Goal: Information Seeking & Learning: Check status

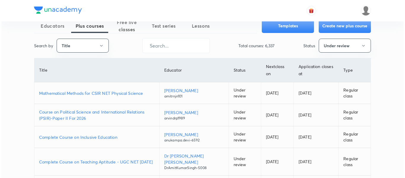
scroll to position [30, 0]
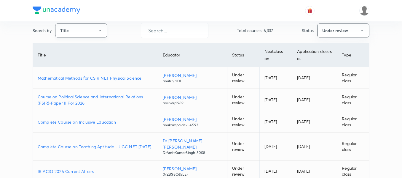
click at [92, 31] on button "Title" at bounding box center [81, 30] width 52 height 14
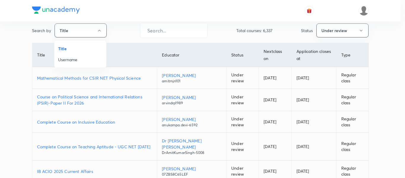
click at [81, 60] on span "Username" at bounding box center [80, 59] width 45 height 6
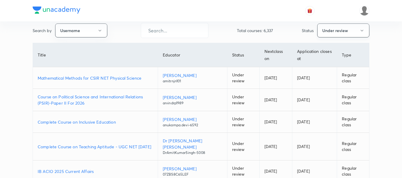
click at [320, 32] on button "Under review" at bounding box center [344, 30] width 52 height 14
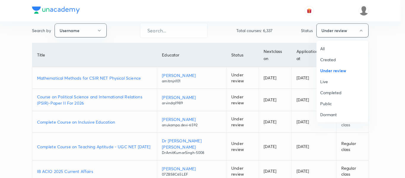
click at [323, 48] on span "All" at bounding box center [342, 48] width 45 height 6
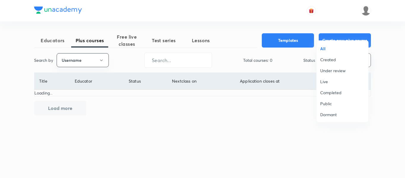
scroll to position [0, 0]
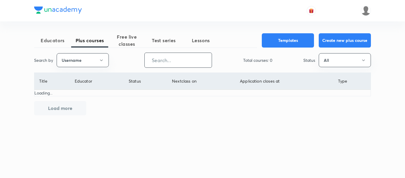
click at [172, 66] on input "text" at bounding box center [178, 60] width 67 height 15
paste input "unacademy-user-177BQWGK6D5R"
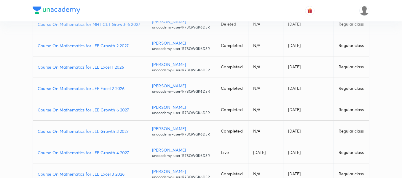
scroll to position [148, 0]
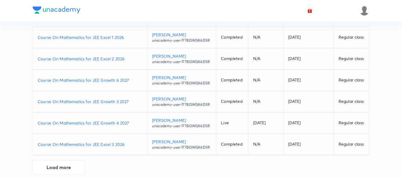
click at [128, 141] on td "Course On Mathematics for JEE Excel 3 2026" at bounding box center [90, 144] width 115 height 21
click at [128, 144] on p "Course On Mathematics for JEE Excel 3 2026" at bounding box center [90, 144] width 105 height 6
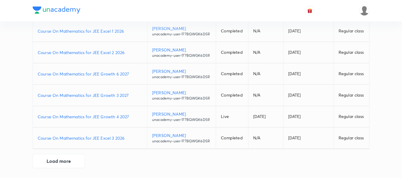
scroll to position [155, 0]
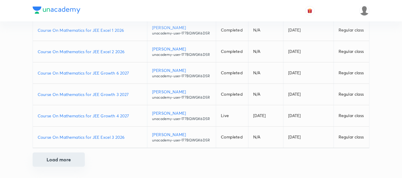
click at [64, 162] on button "Load more" at bounding box center [59, 159] width 52 height 14
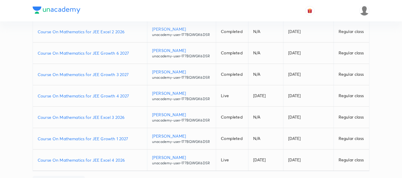
scroll to position [185, 0]
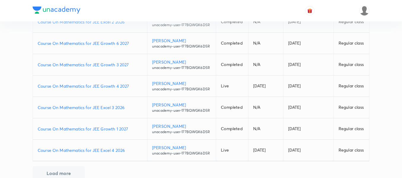
click at [134, 128] on p "Course On Mathematics for JEE Growth 1 2027" at bounding box center [90, 129] width 105 height 6
click at [132, 64] on p "Course On Mathematics for JEE Growth 3 2027" at bounding box center [90, 64] width 105 height 6
click at [132, 84] on p "Course On Mathematics for JEE Growth 4 2027" at bounding box center [90, 86] width 105 height 6
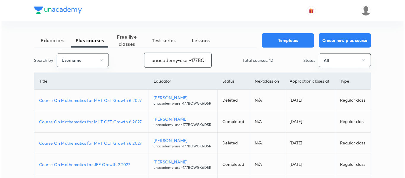
scroll to position [0, 25]
drag, startPoint x: 150, startPoint y: 61, endPoint x: 296, endPoint y: 53, distance: 146.3
click at [296, 53] on div "Search by Username unacademy-user-177BQWGK6D5R ​ Total courses: 12 Status All" at bounding box center [201, 60] width 337 height 15
paste input "LGUOTVNFDR98"
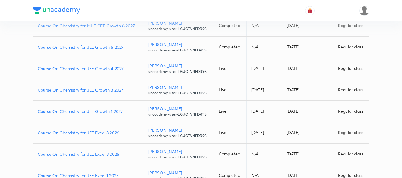
scroll to position [119, 0]
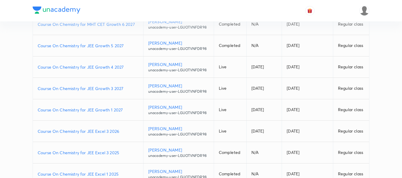
click at [121, 131] on p "Course On Chemistry for JEE Excel 3 2026" at bounding box center [88, 131] width 101 height 6
click at [127, 107] on p "Course On Chemistry for JEE Growth 1 2027" at bounding box center [88, 110] width 101 height 6
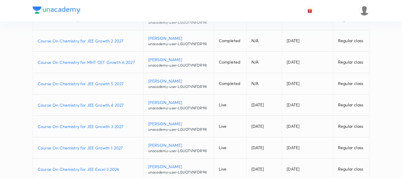
scroll to position [59, 0]
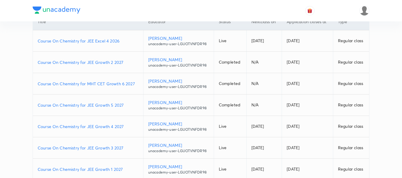
click at [126, 147] on p "Course On Chemistry for JEE Growth 3 2027" at bounding box center [88, 148] width 101 height 6
click at [127, 126] on p "Course On Chemistry for JEE Growth 4 2027" at bounding box center [88, 126] width 101 height 6
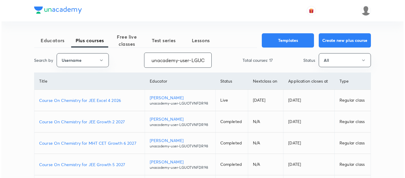
scroll to position [0, 26]
drag, startPoint x: 146, startPoint y: 59, endPoint x: 218, endPoint y: 58, distance: 72.1
click at [218, 58] on div "Search by Username unacademy-user-LGUOTVNFDR98 ​ Total courses: 17 Status All" at bounding box center [201, 60] width 337 height 15
paste input "Pratik-2946"
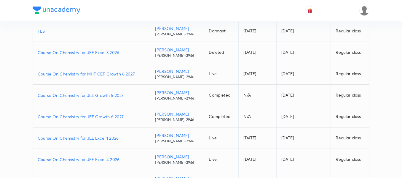
scroll to position [59, 0]
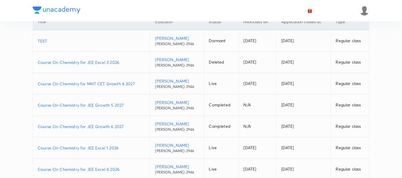
click at [125, 146] on p "Course On Chemistry for JEE Excel 1 2026" at bounding box center [92, 148] width 108 height 6
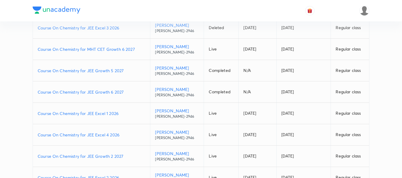
scroll to position [148, 0]
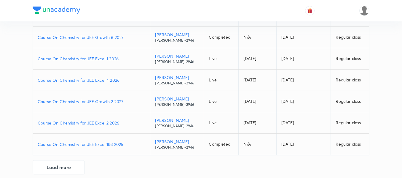
click at [128, 100] on p "Course On Chemistry for JEE Growth 2 2027" at bounding box center [92, 101] width 108 height 6
click at [124, 122] on p "Course On Chemistry for JEE Excel 2 2026" at bounding box center [92, 123] width 108 height 6
click at [127, 77] on p "Course On Chemistry for JEE Excel 4 2026" at bounding box center [92, 80] width 108 height 6
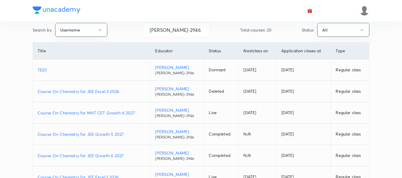
scroll to position [30, 0]
drag, startPoint x: 185, startPoint y: 31, endPoint x: 99, endPoint y: 24, distance: 86.3
click at [99, 28] on div "Search by Username Pratik-2946 ​ Total courses: 20 Status All" at bounding box center [201, 30] width 337 height 15
paste input "himanshujain41-641"
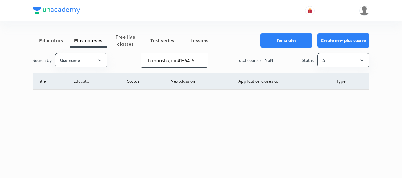
scroll to position [0, 0]
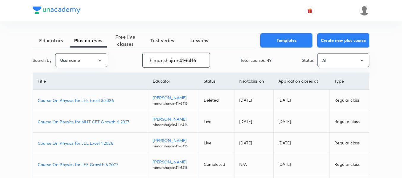
type input "himanshujain41-6416"
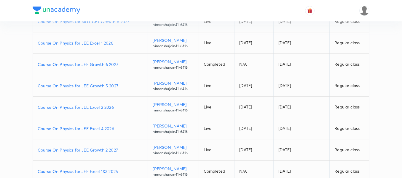
scroll to position [119, 0]
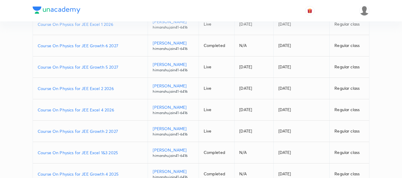
click at [121, 130] on p "Course On Physics for JEE Growth 2 2027" at bounding box center [90, 131] width 105 height 6
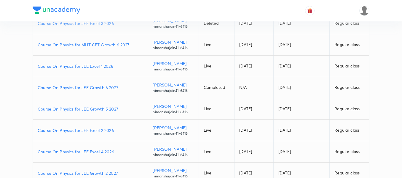
scroll to position [59, 0]
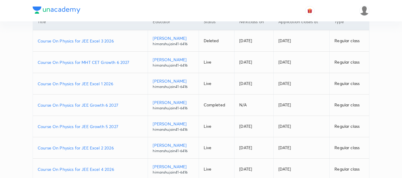
click at [132, 62] on p "Course On Physics for MHT CET Growth 6 2027" at bounding box center [90, 62] width 105 height 6
